Goal: Task Accomplishment & Management: Use online tool/utility

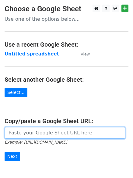
click at [26, 131] on input "url" at bounding box center [65, 133] width 121 height 12
click at [30, 134] on input "url" at bounding box center [65, 133] width 121 height 12
type input "https://docs.google.com/spreadsheets/d/1Rpx7-NFuqa12FvZX-H1-YyYNf3wHdALdAQRrhc2…"
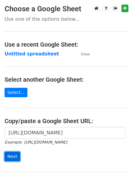
click at [14, 157] on input "Next" at bounding box center [13, 156] width 16 height 9
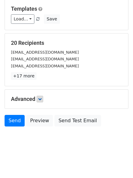
scroll to position [59, 0]
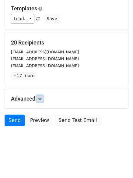
click at [42, 99] on icon at bounding box center [40, 99] width 4 height 4
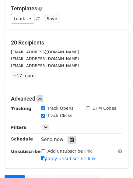
click at [71, 139] on icon at bounding box center [72, 140] width 4 height 4
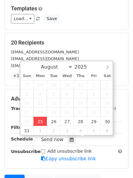
type input "2025-08-25 12:41"
type input "41"
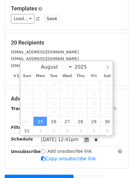
scroll to position [0, 0]
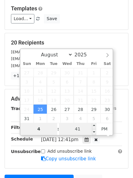
type input "4"
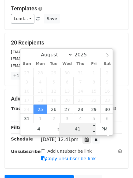
type input "2025-08-25 16:41"
type input "04"
click at [77, 129] on input "41" at bounding box center [77, 129] width 37 height 12
type input "0"
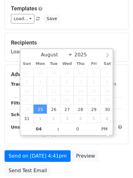
type input "2025-08-25 16:00"
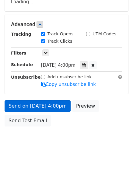
scroll to position [133, 0]
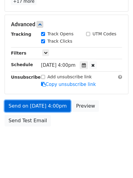
click at [40, 104] on link "Send on Aug 25 at 4:00pm" at bounding box center [38, 106] width 66 height 12
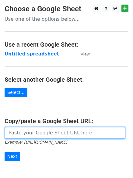
click at [61, 132] on input "url" at bounding box center [65, 133] width 121 height 12
type input "https://docs.google.com/spreadsheets/d/1Rpx7-NFuqa12FvZX-H1-YyYNf3wHdALdAQRrhc2…"
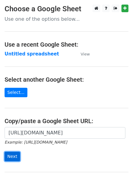
click at [11, 155] on input "Next" at bounding box center [13, 156] width 16 height 9
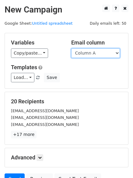
click at [118, 54] on select "Column A Column B Column C" at bounding box center [95, 53] width 49 height 9
select select "Column B"
click at [71, 49] on select "Column A Column B Column C" at bounding box center [95, 53] width 49 height 9
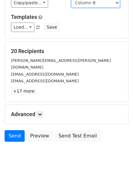
scroll to position [59, 0]
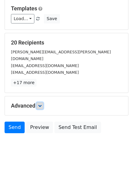
click at [42, 104] on icon at bounding box center [40, 106] width 4 height 4
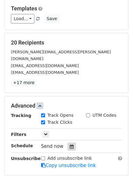
click at [70, 145] on icon at bounding box center [72, 147] width 4 height 4
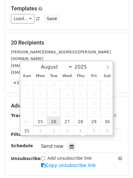
type input "2025-08-26 12:00"
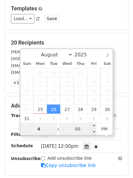
type input "4"
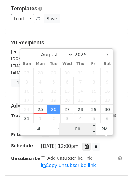
type input "2025-08-26 16:00"
type input "04"
click at [80, 129] on input "00" at bounding box center [77, 129] width 37 height 12
type input "5"
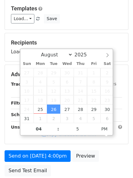
type input "2025-08-26 16:05"
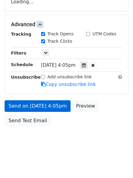
scroll to position [133, 0]
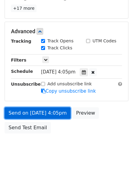
click at [30, 107] on link "Send on Aug 26 at 4:05pm" at bounding box center [38, 113] width 66 height 12
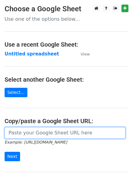
click at [53, 131] on input "url" at bounding box center [65, 133] width 121 height 12
type input "[URL][DOMAIN_NAME]"
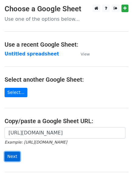
click at [9, 157] on input "Next" at bounding box center [13, 156] width 16 height 9
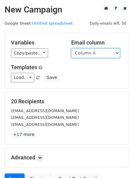
click at [117, 54] on select "Column A Column B Column C" at bounding box center [95, 53] width 49 height 9
select select "Column C"
click at [71, 49] on select "Column A Column B Column C" at bounding box center [95, 53] width 49 height 9
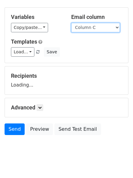
scroll to position [34, 0]
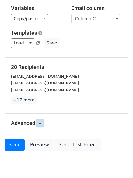
click at [42, 122] on icon at bounding box center [40, 123] width 4 height 4
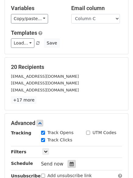
click at [70, 164] on icon at bounding box center [72, 164] width 4 height 4
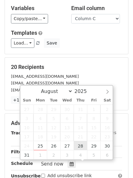
type input "2025-08-28 12:00"
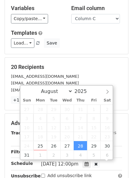
scroll to position [0, 0]
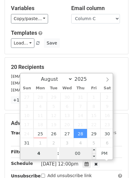
type input "4"
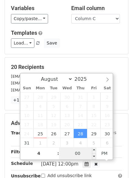
type input "2025-08-28 16:00"
type input "04"
click at [80, 152] on input "00" at bounding box center [77, 153] width 37 height 12
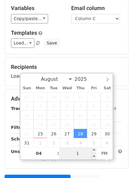
type input "10"
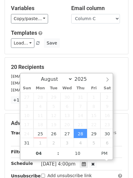
type input "2025-08-28 16:10"
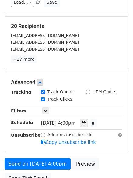
scroll to position [108, 0]
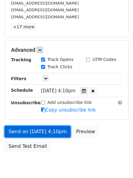
click at [32, 131] on link "Send on Aug 28 at 4:10pm" at bounding box center [38, 132] width 66 height 12
